Goal: Information Seeking & Learning: Learn about a topic

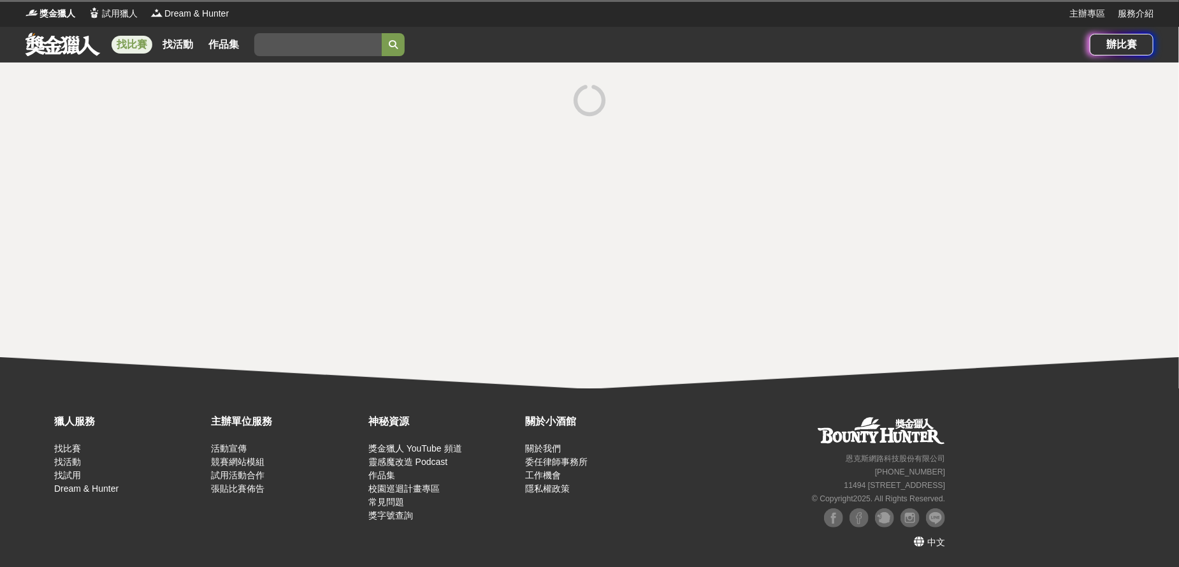
click at [611, 207] on div at bounding box center [589, 225] width 1179 height 326
drag, startPoint x: 121, startPoint y: 40, endPoint x: 127, endPoint y: 38, distance: 6.5
click at [122, 41] on link "找比賽" at bounding box center [132, 45] width 41 height 18
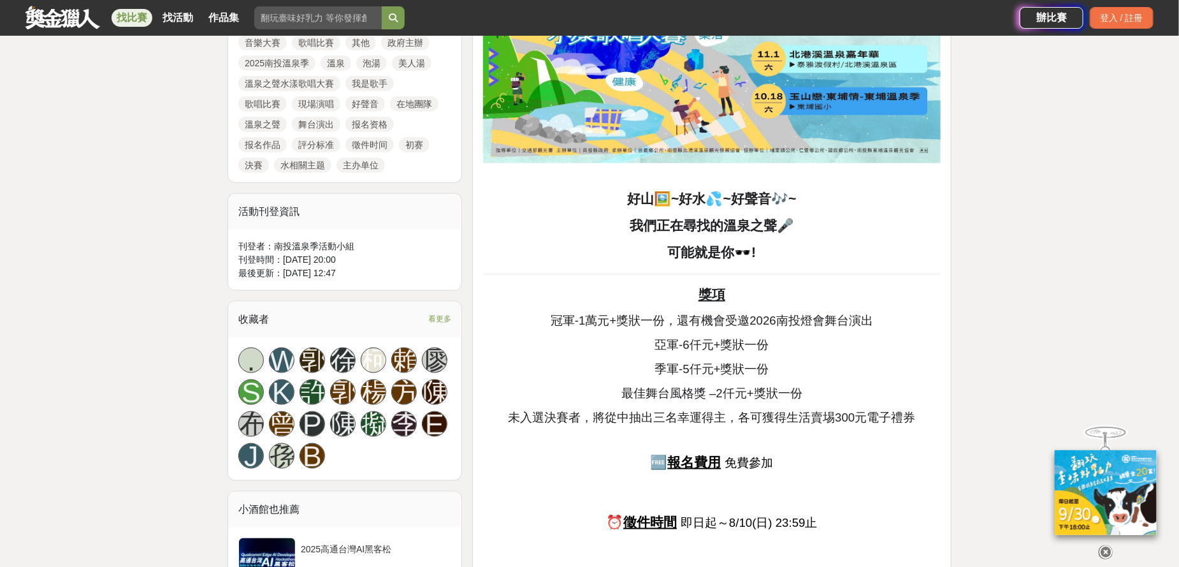
scroll to position [637, 0]
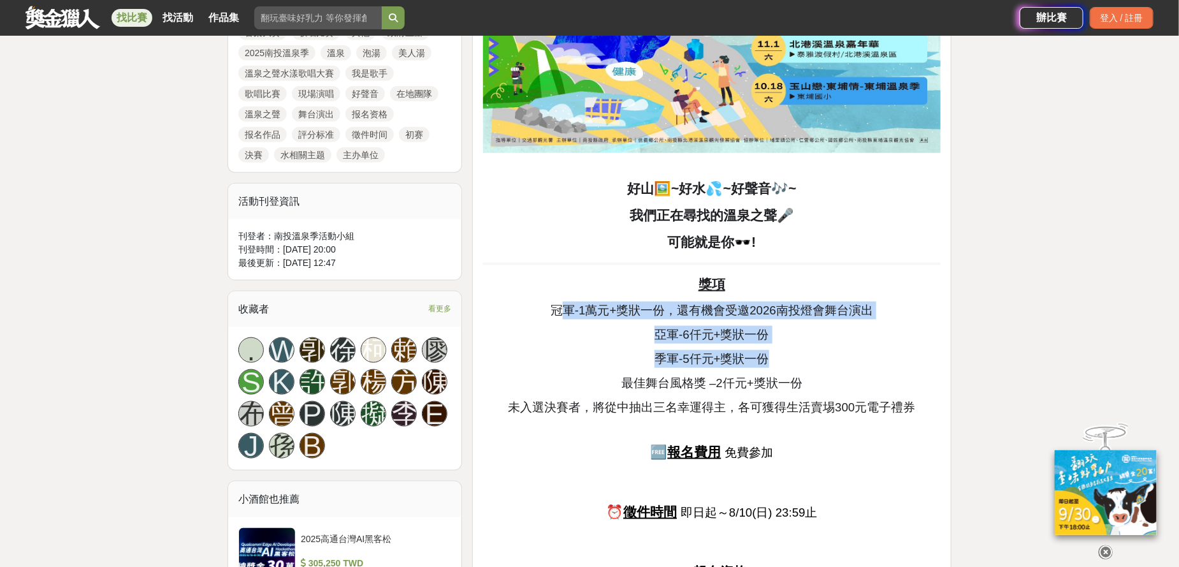
drag, startPoint x: 560, startPoint y: 298, endPoint x: 1147, endPoint y: 358, distance: 590.1
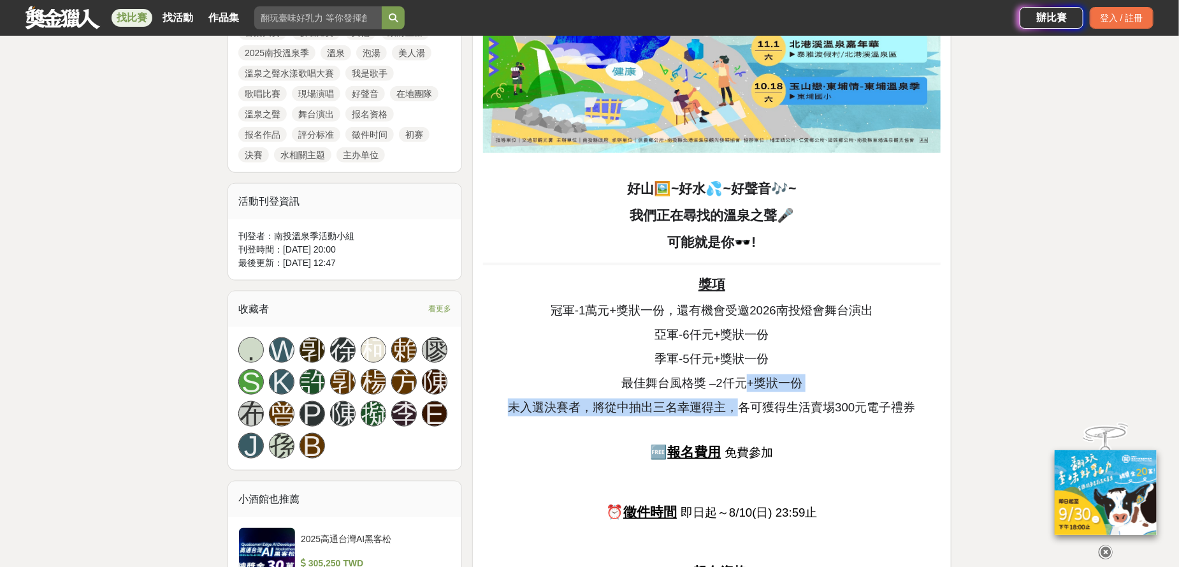
click at [829, 381] on p "最佳舞台風格獎 –2仟元+獎狀一份" at bounding box center [712, 383] width 458 height 18
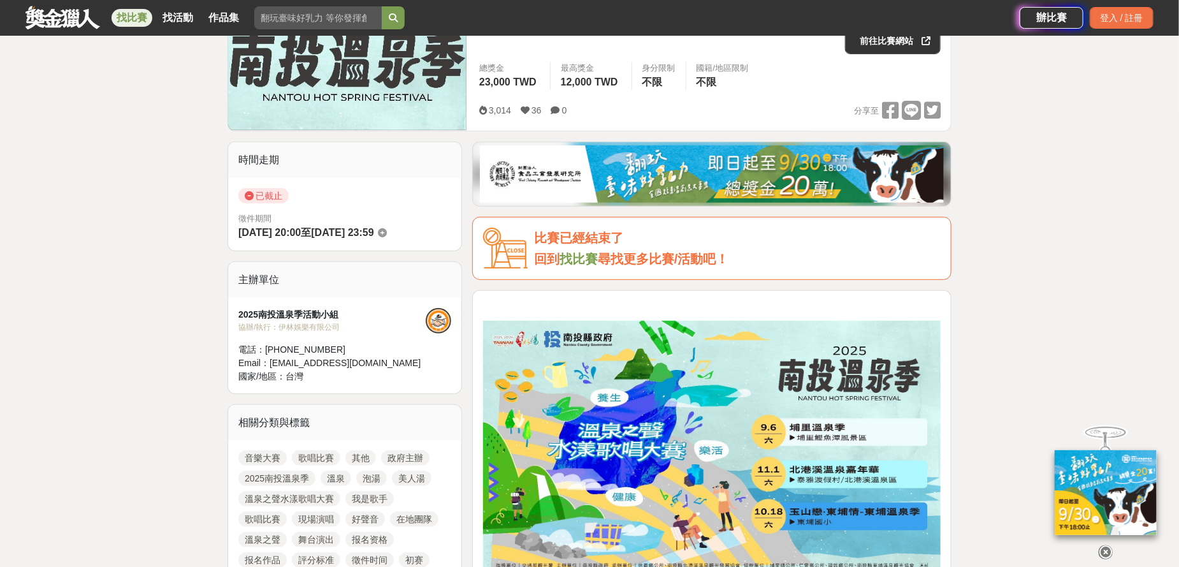
scroll to position [0, 0]
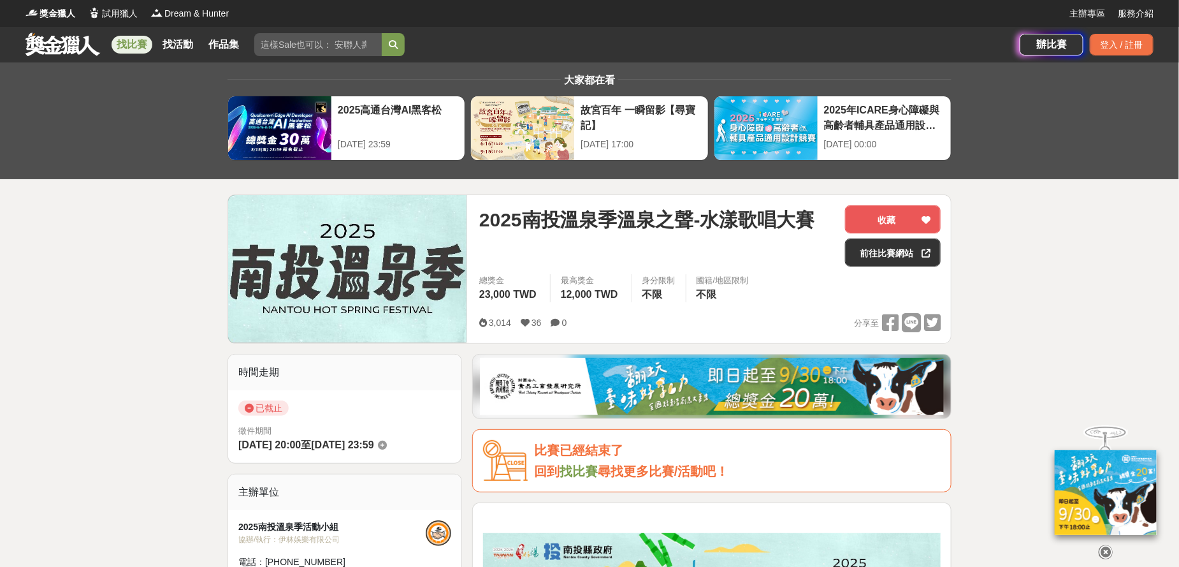
click at [1108, 549] on icon at bounding box center [1106, 552] width 14 height 14
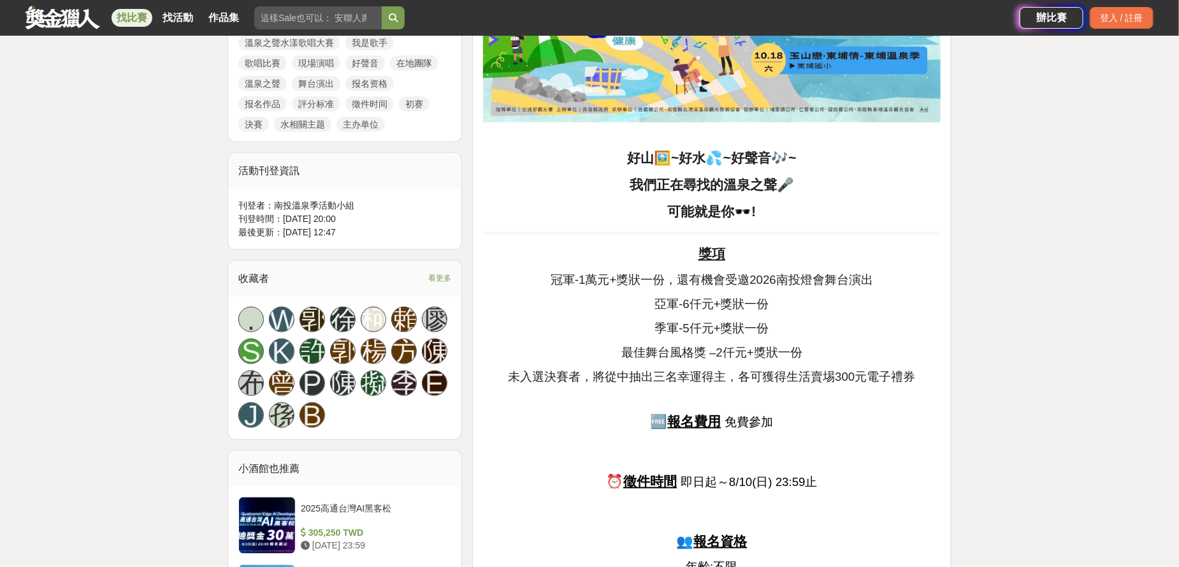
scroll to position [637, 0]
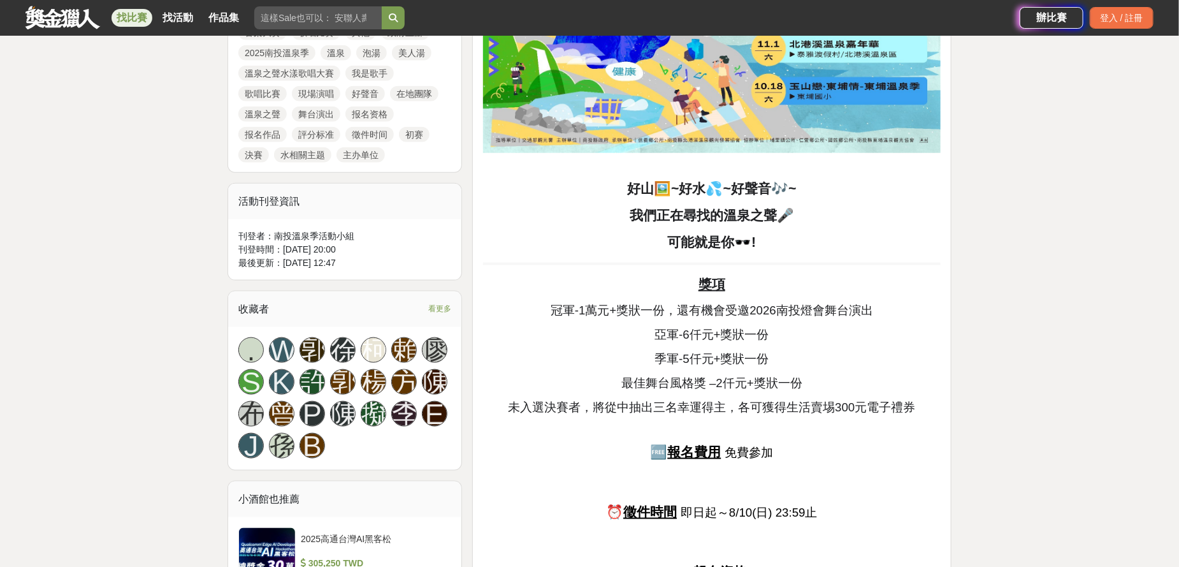
click at [435, 309] on span "看更多" at bounding box center [439, 309] width 23 height 14
click at [435, 309] on div "收藏者 看更多" at bounding box center [344, 309] width 233 height 36
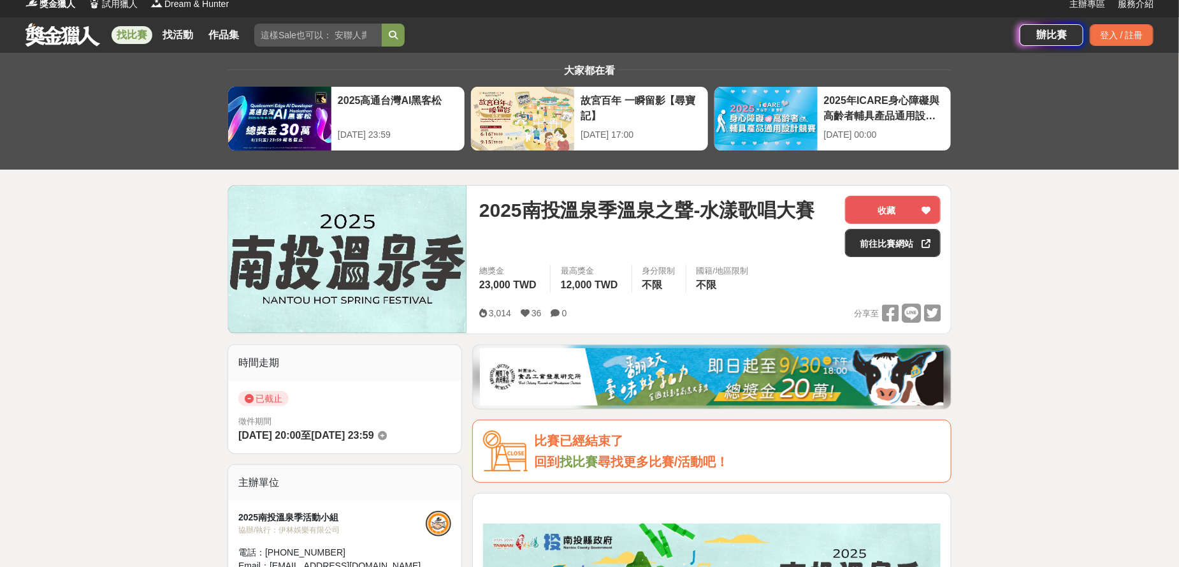
scroll to position [0, 0]
